Goal: Check status: Check status

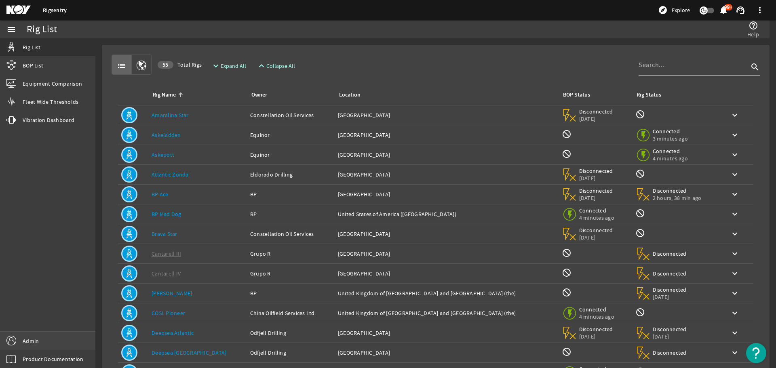
click at [40, 335] on link "Admin" at bounding box center [47, 341] width 95 height 18
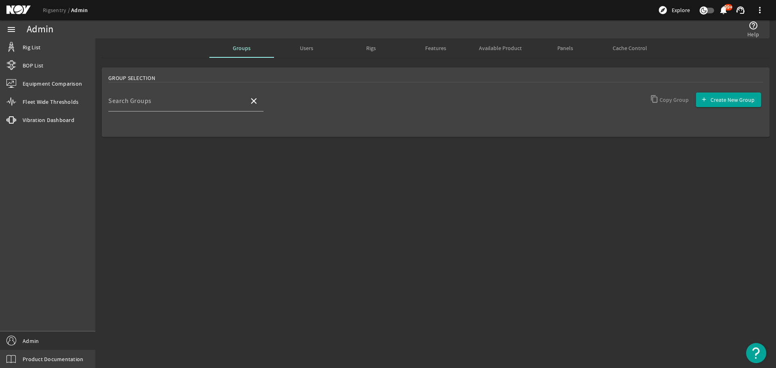
click at [556, 45] on div "Panels" at bounding box center [565, 47] width 65 height 19
click at [180, 100] on input "Search Rigs" at bounding box center [175, 104] width 134 height 10
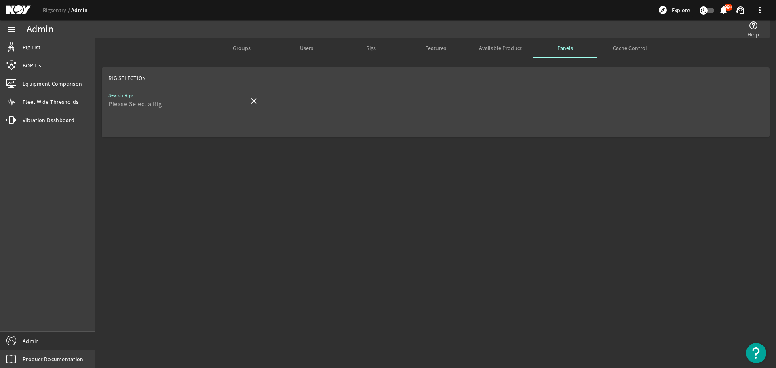
click at [172, 101] on input "Search Rigs" at bounding box center [175, 104] width 134 height 10
click at [159, 104] on input "Search Rigs" at bounding box center [175, 104] width 134 height 10
click at [409, 99] on mat-card "Rig Selection Search Rigs close" at bounding box center [436, 103] width 668 height 70
click at [452, 213] on mat-sidenav-content "Admin help_outline Help Groups Users Rigs Features Available Product Panels Cac…" at bounding box center [435, 203] width 681 height 330
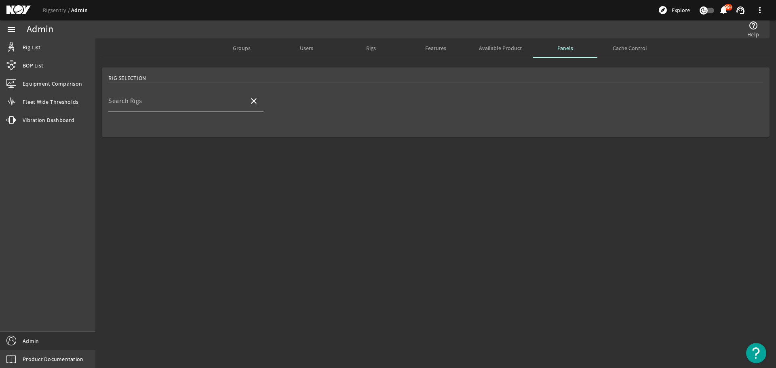
click at [452, 213] on mat-sidenav-content "Admin help_outline Help Groups Users Rigs Features Available Product Panels Cac…" at bounding box center [435, 203] width 681 height 330
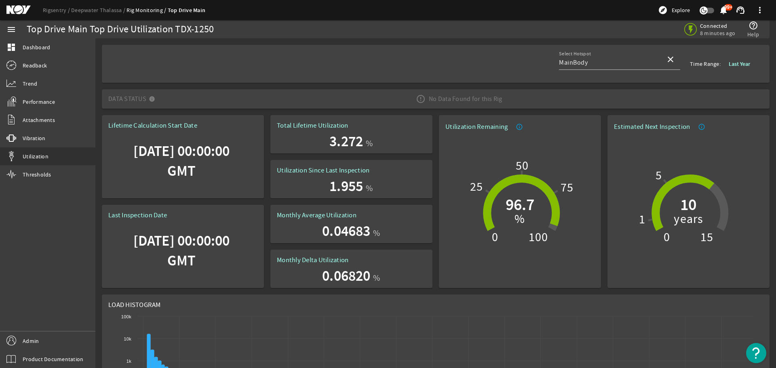
click at [741, 61] on b "Last Year" at bounding box center [739, 64] width 21 height 8
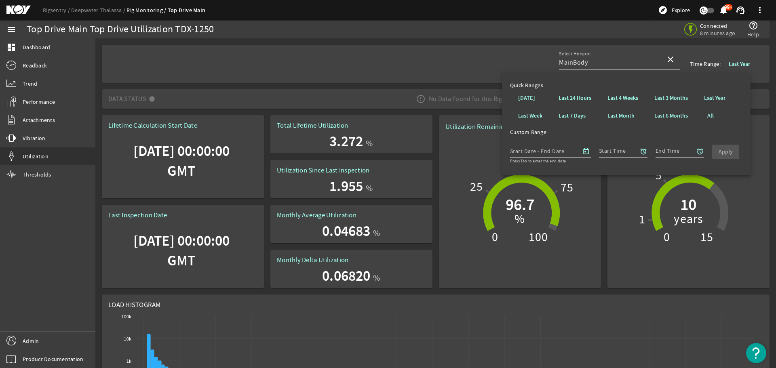
click at [384, 67] on div "Select Hotspot MainBody close Time Range: Last Year" at bounding box center [435, 64] width 655 height 38
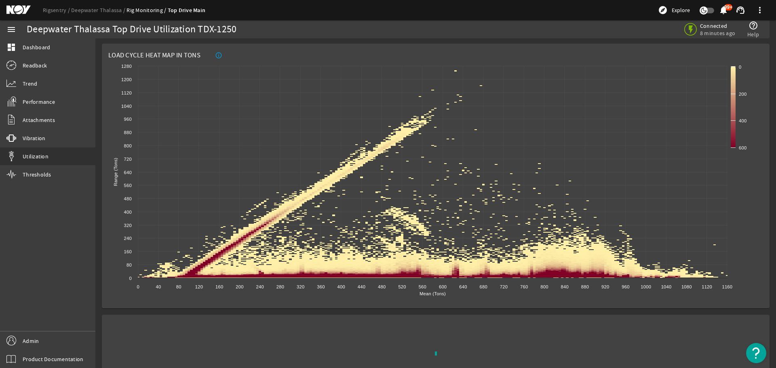
scroll to position [895, 0]
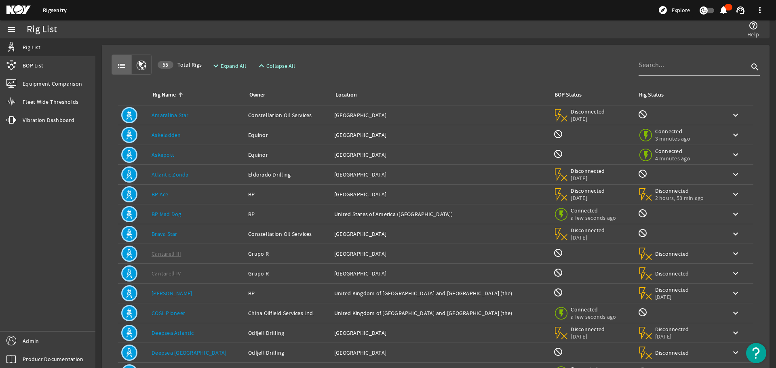
click at [706, 68] on input at bounding box center [694, 65] width 110 height 10
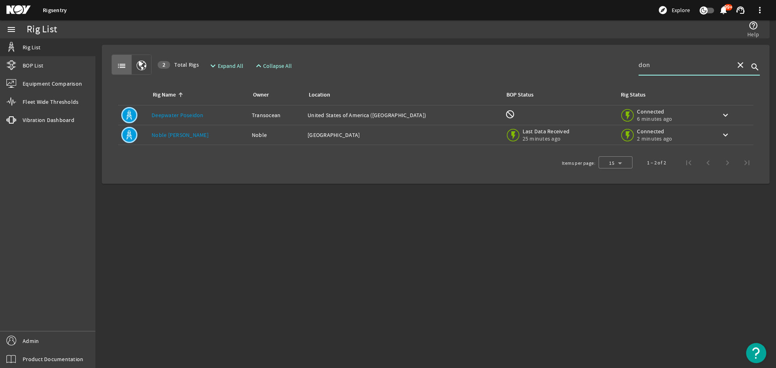
type input "don"
click at [203, 136] on div "Rig Name: [PERSON_NAME] [PERSON_NAME]" at bounding box center [199, 135] width 94 height 8
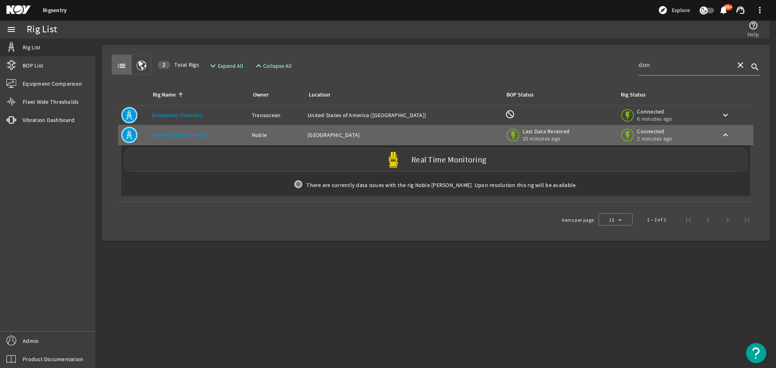
click at [186, 169] on div "Real Time Monitoring" at bounding box center [435, 159] width 622 height 23
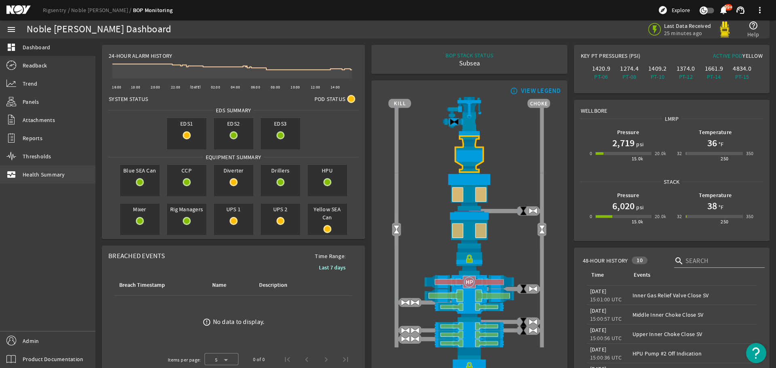
click at [25, 174] on span "Health Summary" at bounding box center [44, 175] width 42 height 8
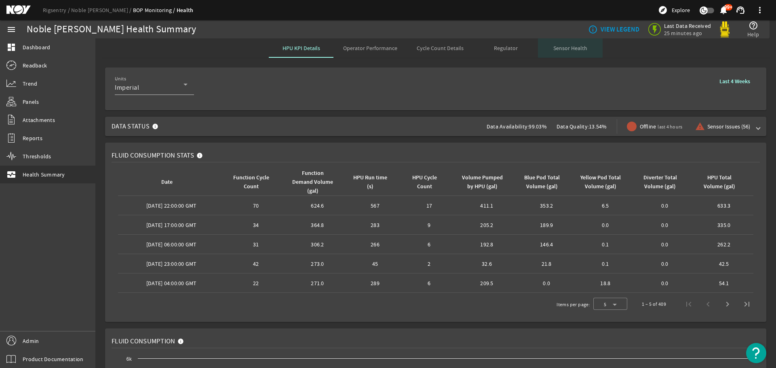
click at [574, 48] on span "Sensor Health" at bounding box center [570, 48] width 34 height 6
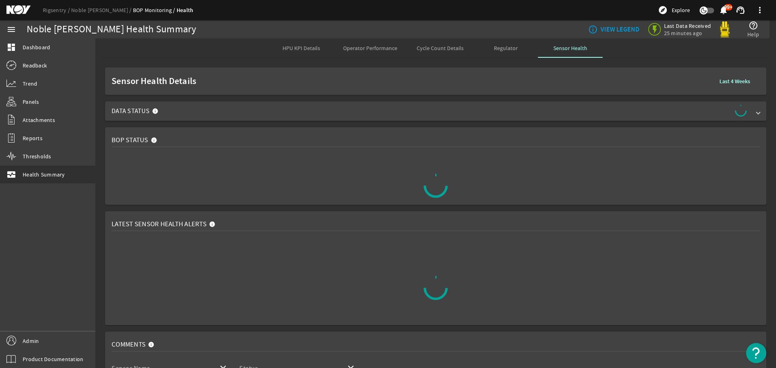
click at [757, 114] on span at bounding box center [758, 111] width 3 height 8
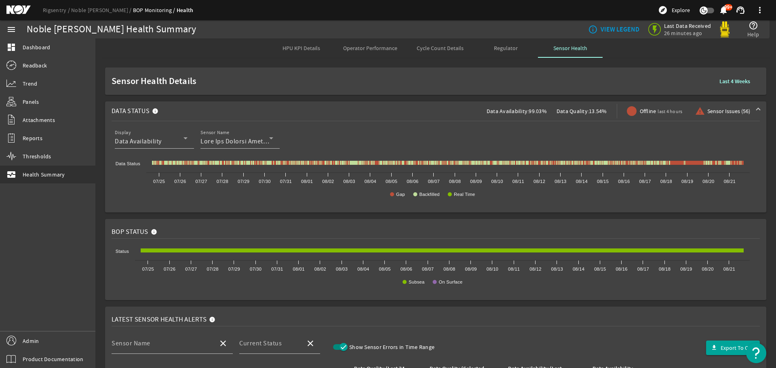
click at [726, 84] on b "Last 4 Weeks" at bounding box center [734, 82] width 31 height 8
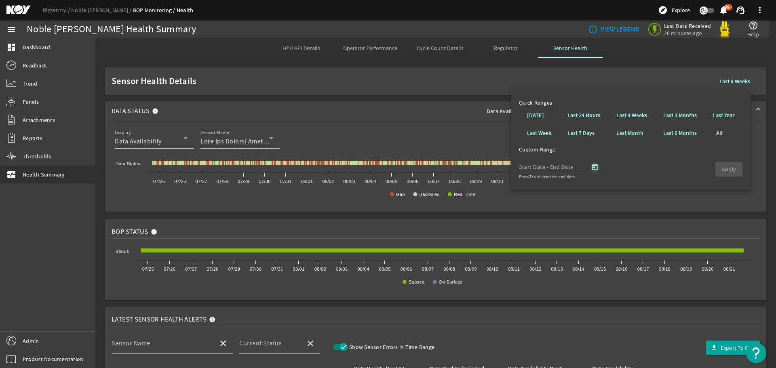
click at [596, 166] on span "Open calendar" at bounding box center [594, 167] width 19 height 19
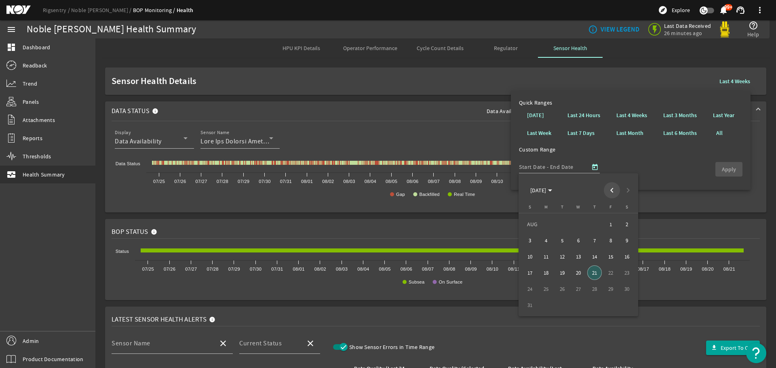
click at [618, 190] on span "Previous month" at bounding box center [612, 190] width 16 height 16
click at [558, 238] on span "1" at bounding box center [562, 240] width 15 height 15
type input "[DATE]"
click at [597, 304] on span "31" at bounding box center [594, 305] width 15 height 15
type input "[DATE]"
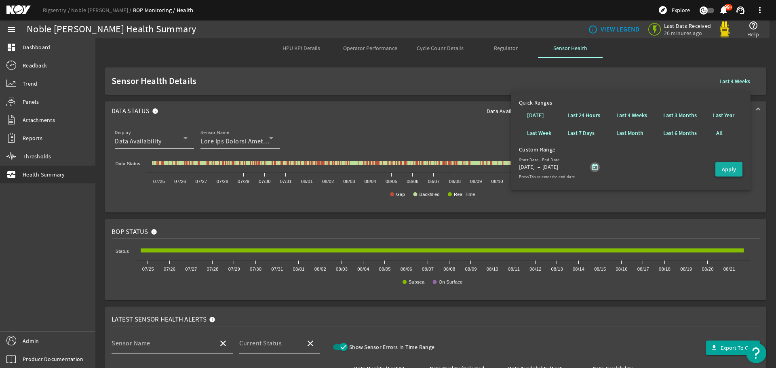
click at [733, 166] on b "Apply" at bounding box center [729, 170] width 14 height 8
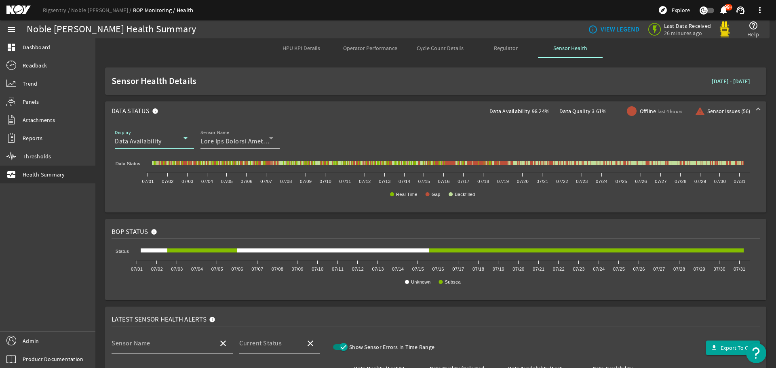
click at [177, 142] on div "Data Availability" at bounding box center [149, 142] width 69 height 10
click at [151, 188] on mat-option "Data Quality" at bounding box center [154, 180] width 79 height 19
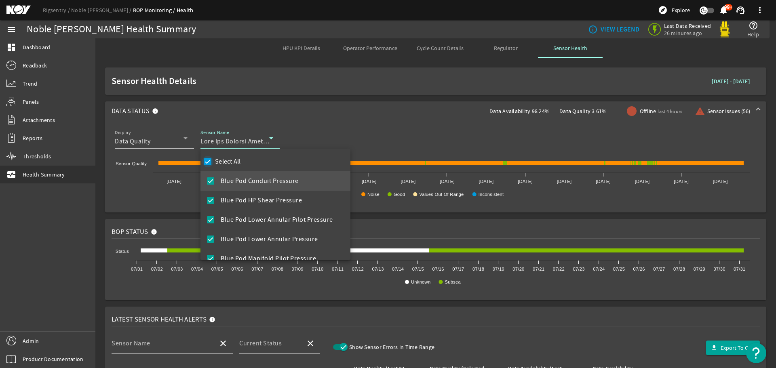
click at [206, 162] on input "Select All" at bounding box center [207, 161] width 11 height 11
checkbox input "false"
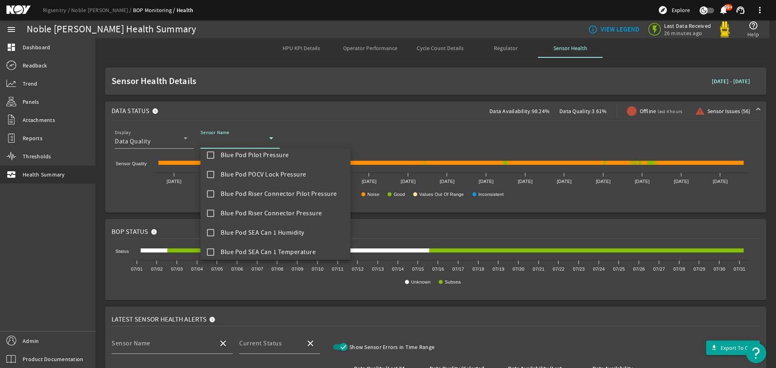
scroll to position [202, 0]
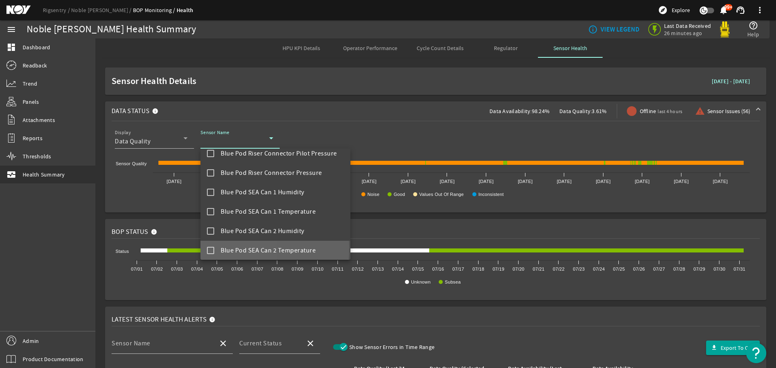
click at [210, 249] on mat-pseudo-checkbox at bounding box center [210, 250] width 7 height 7
click at [380, 135] on div at bounding box center [388, 184] width 776 height 368
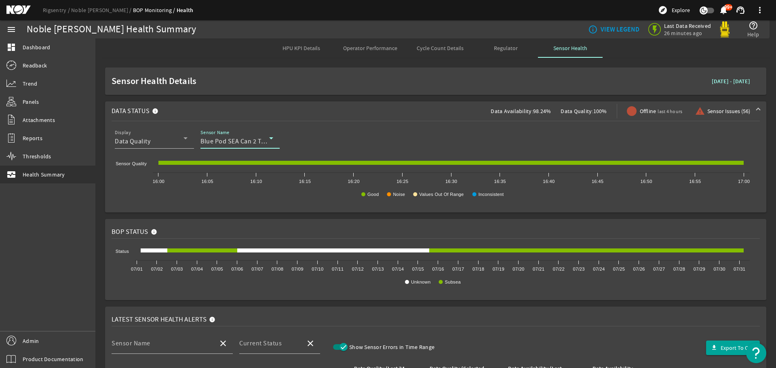
click at [256, 137] on div "Blue Pod SEA Can 2 Temperature" at bounding box center [234, 142] width 69 height 10
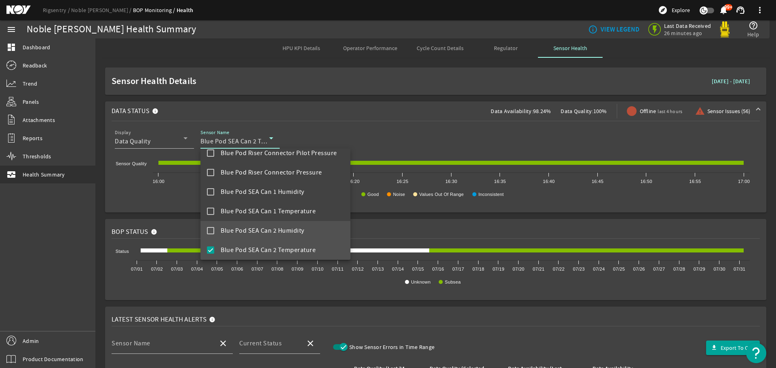
click at [209, 232] on mat-pseudo-checkbox at bounding box center [210, 230] width 7 height 7
click at [210, 247] on mat-pseudo-checkbox at bounding box center [210, 250] width 7 height 7
click at [400, 130] on div at bounding box center [388, 184] width 776 height 368
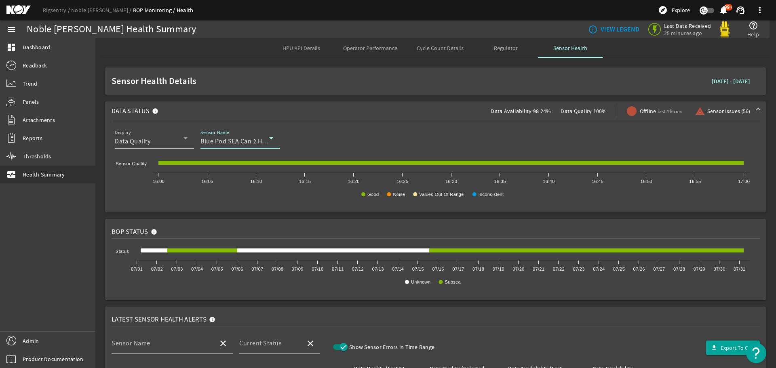
click at [243, 138] on span "Blue Pod SEA Can 2 Humidity" at bounding box center [242, 141] width 84 height 8
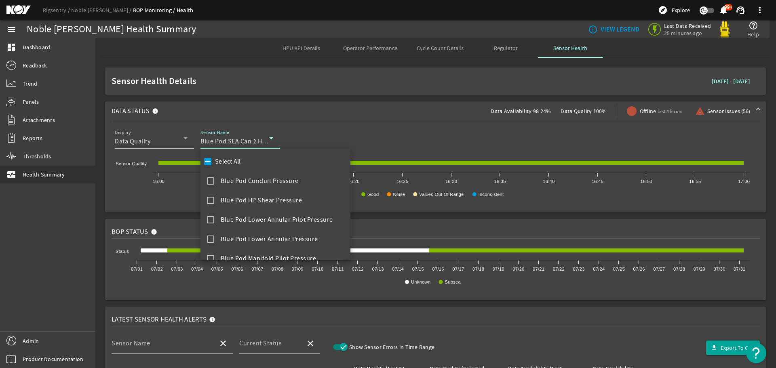
scroll to position [183, 0]
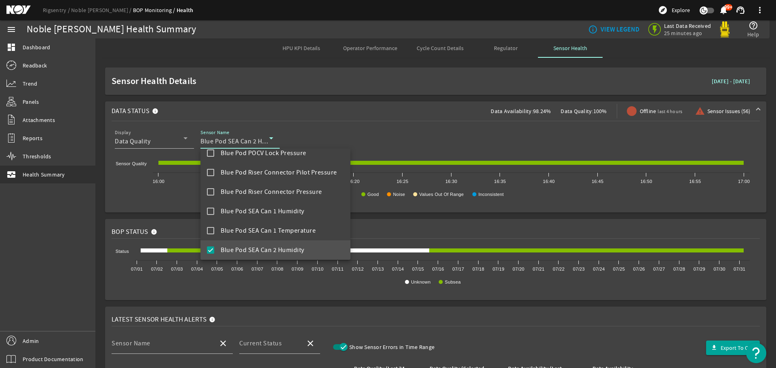
click at [214, 249] on mat-option "Blue Pod SEA Can 2 Humidity" at bounding box center [275, 249] width 150 height 19
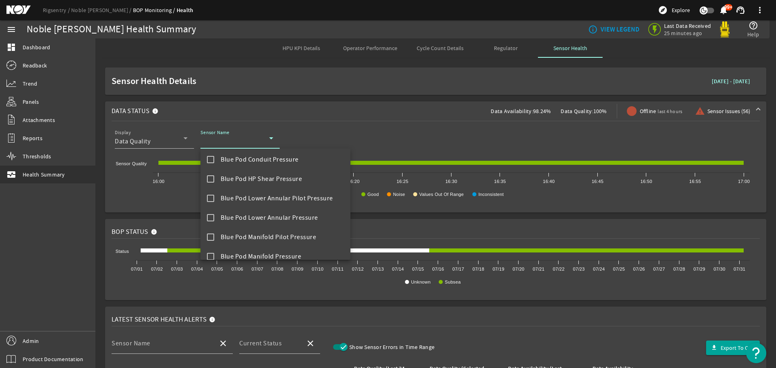
scroll to position [62, 0]
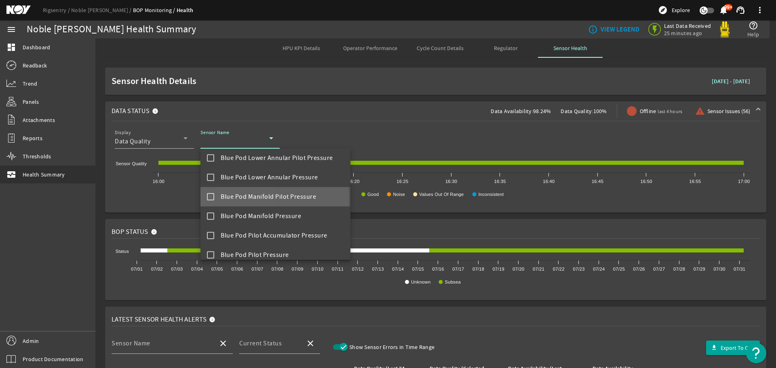
click at [209, 200] on mat-pseudo-checkbox at bounding box center [210, 196] width 7 height 7
click at [108, 209] on div at bounding box center [388, 184] width 776 height 368
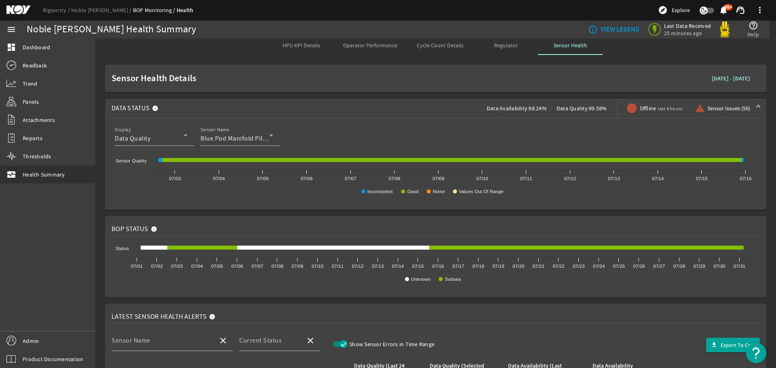
scroll to position [0, 0]
